Goal: Communication & Community: Answer question/provide support

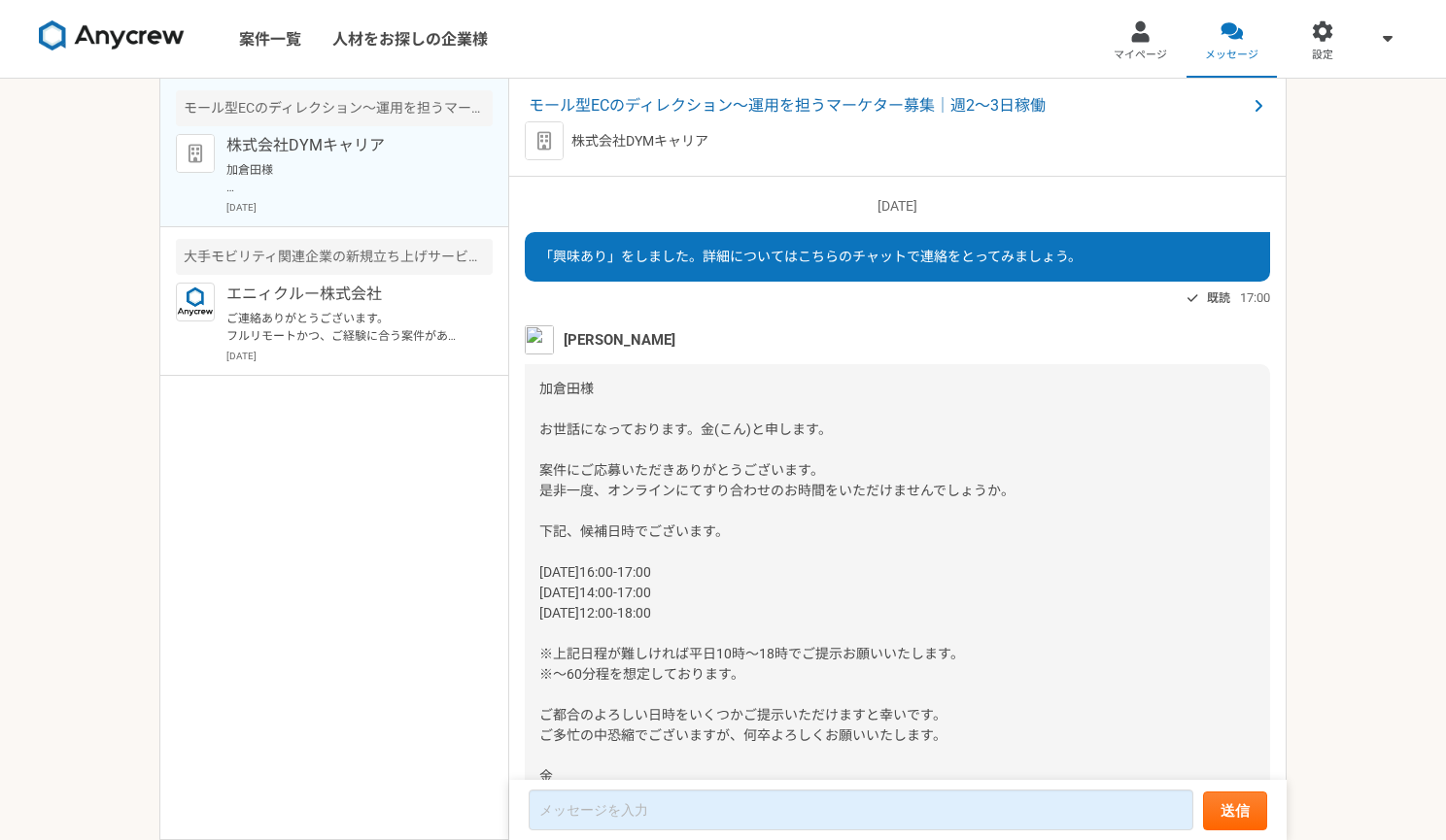
scroll to position [101, 0]
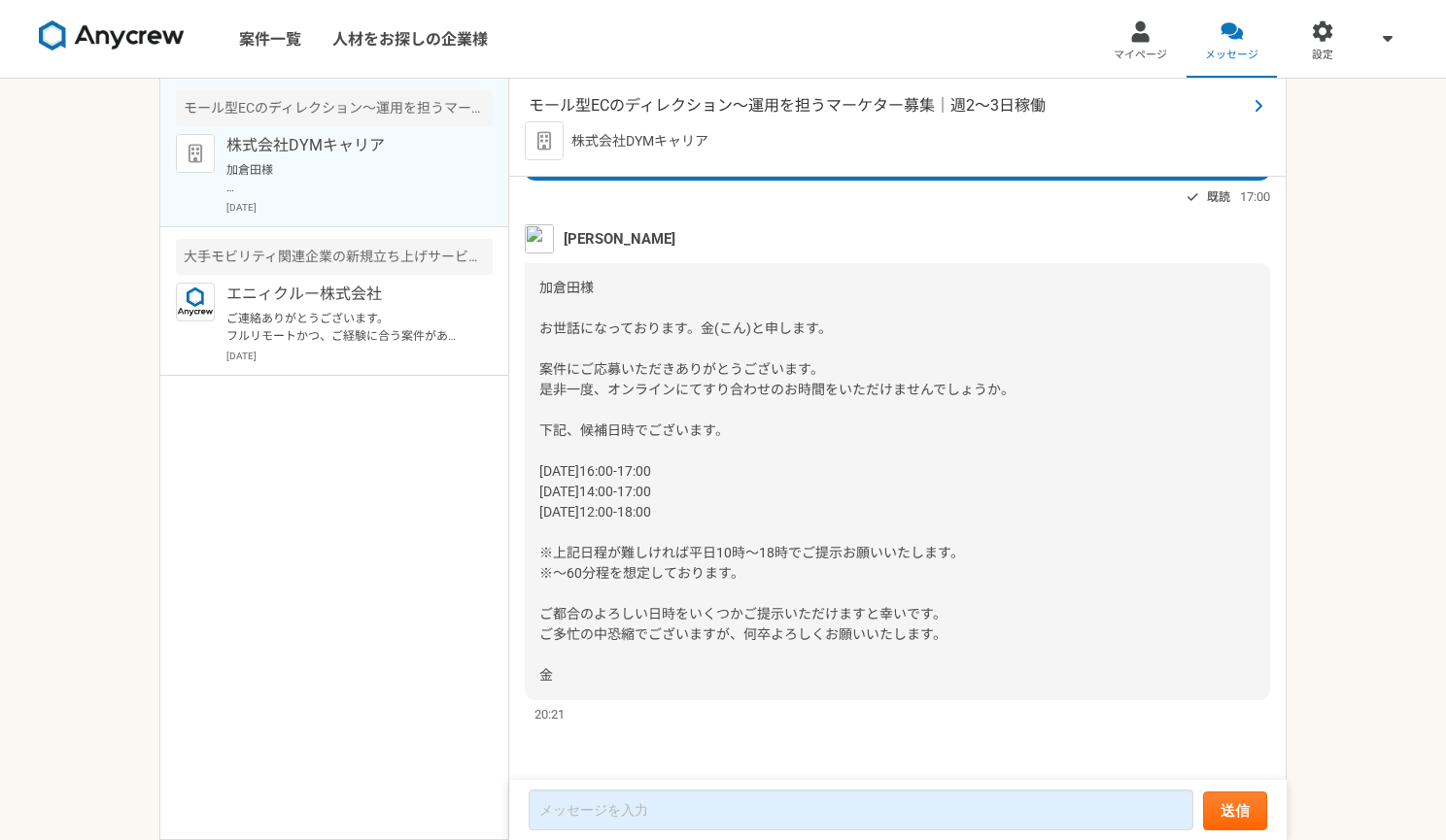
click at [703, 111] on span "モール型ECのディレクション～運用を担うマーケター募集｜週2〜3日稼働" at bounding box center [888, 106] width 718 height 24
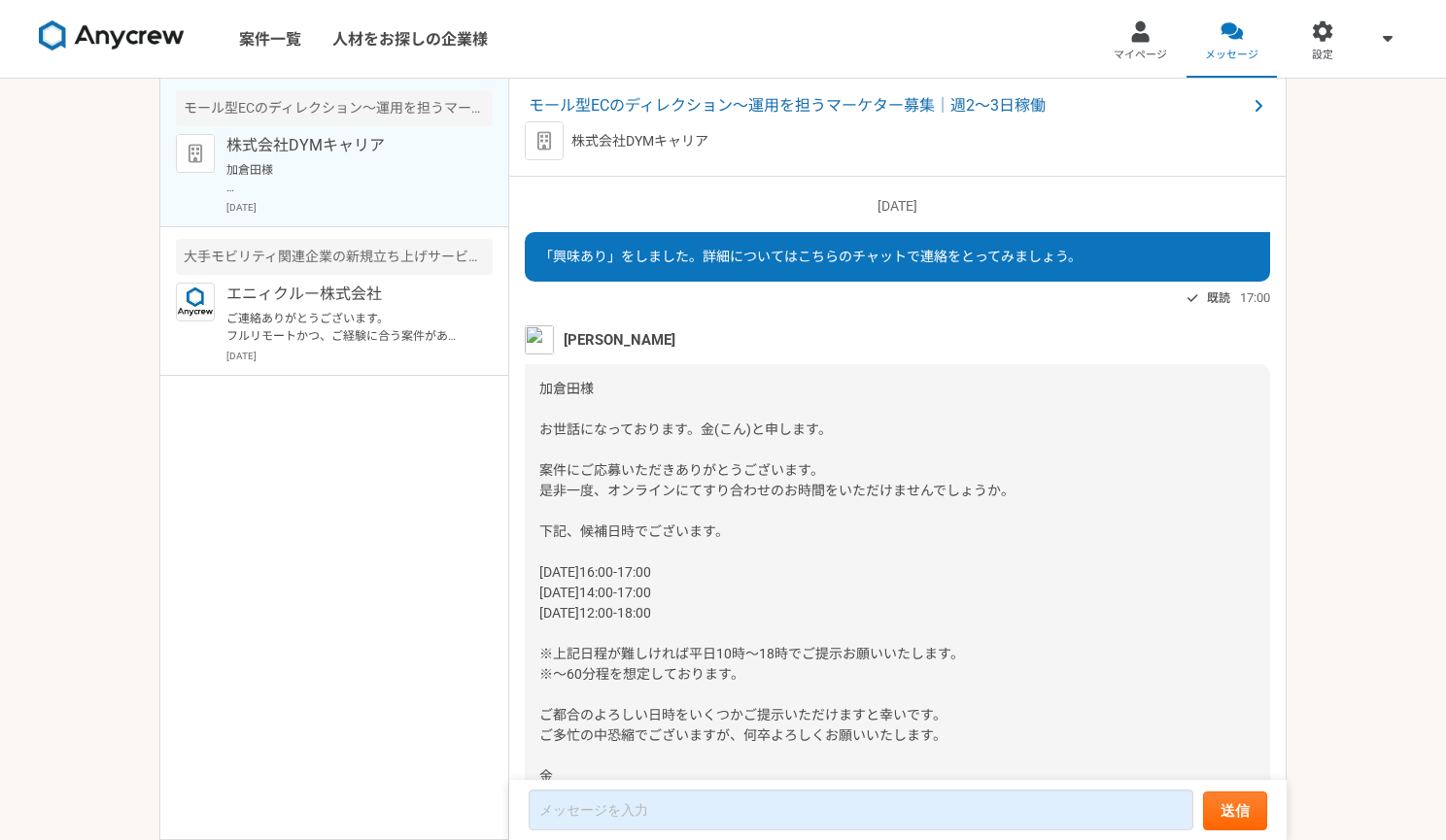
scroll to position [101, 0]
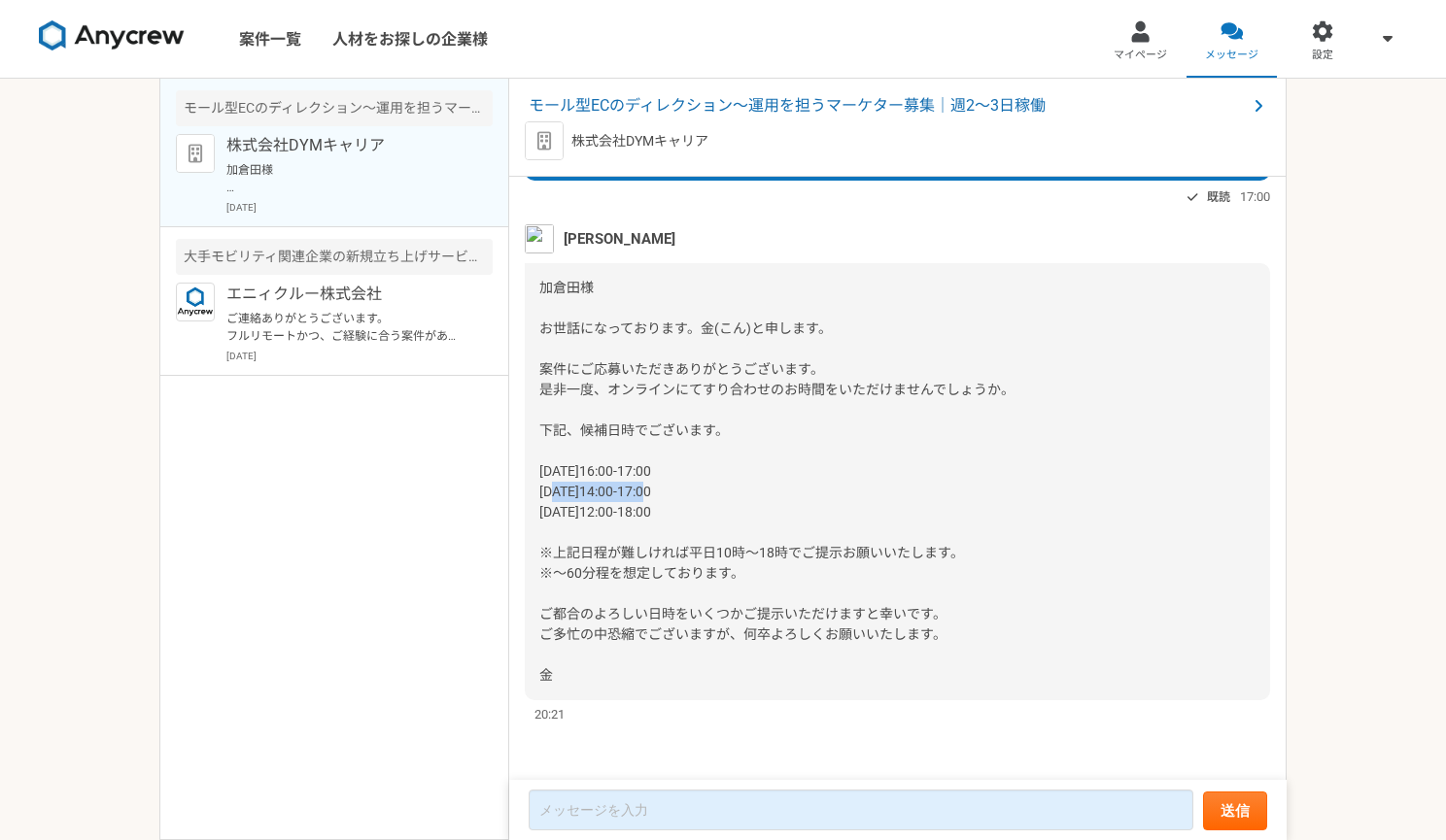
drag, startPoint x: 540, startPoint y: 492, endPoint x: 653, endPoint y: 491, distance: 113.0
click at [653, 491] on span "加倉田様 お世話になっております。金(こん)と申します。 案件にご応募いただきありがとうございます。 是非一度、オンラインにてすり合わせのお時間をいただけませ…" at bounding box center [777, 481] width 475 height 403
copy span "[DATE]14:00-"
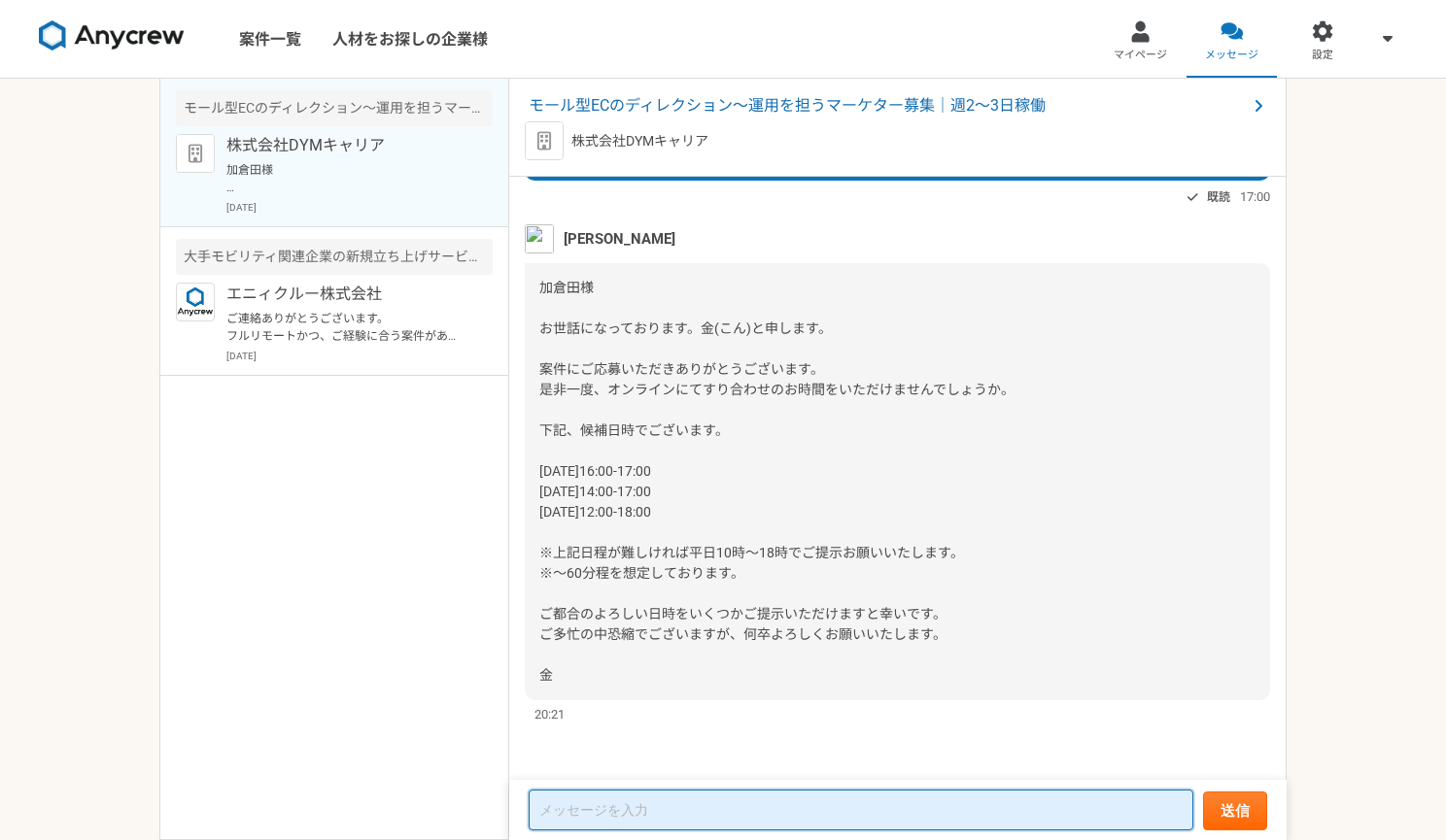
click at [738, 811] on textarea at bounding box center [861, 809] width 665 height 40
